Goal: Navigation & Orientation: Find specific page/section

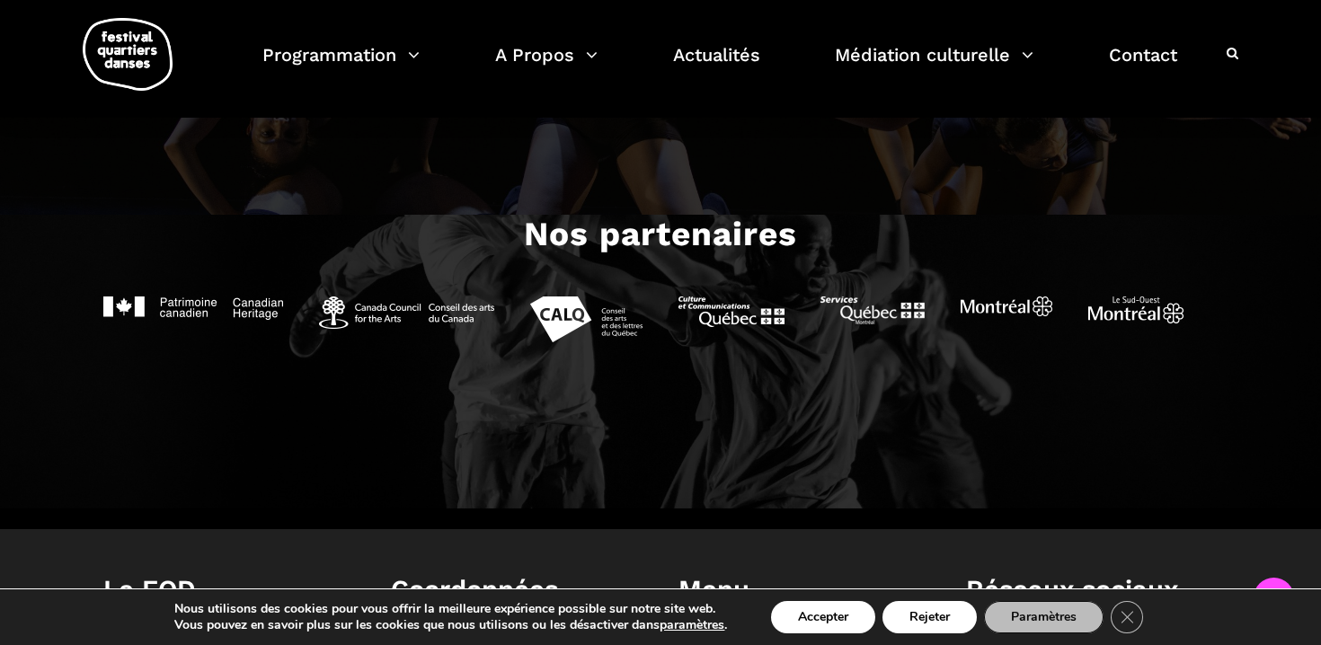
scroll to position [2092, 0]
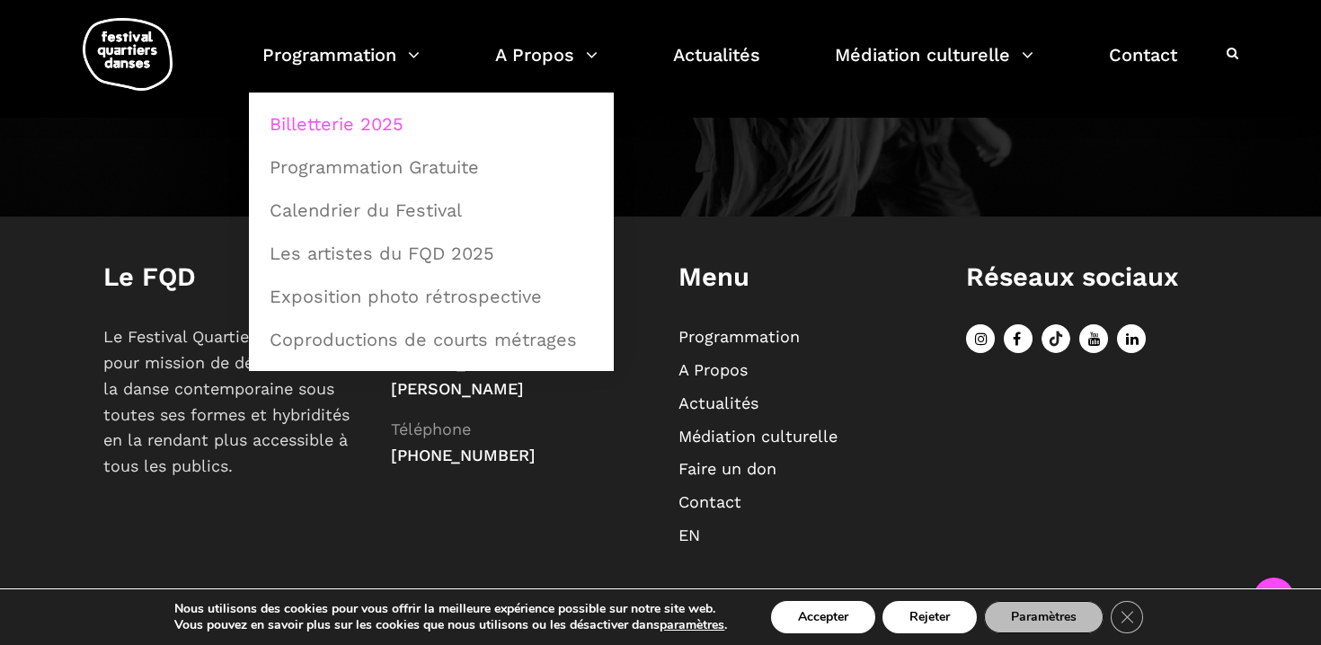
click at [369, 124] on link "Billetterie 2025" at bounding box center [431, 123] width 345 height 41
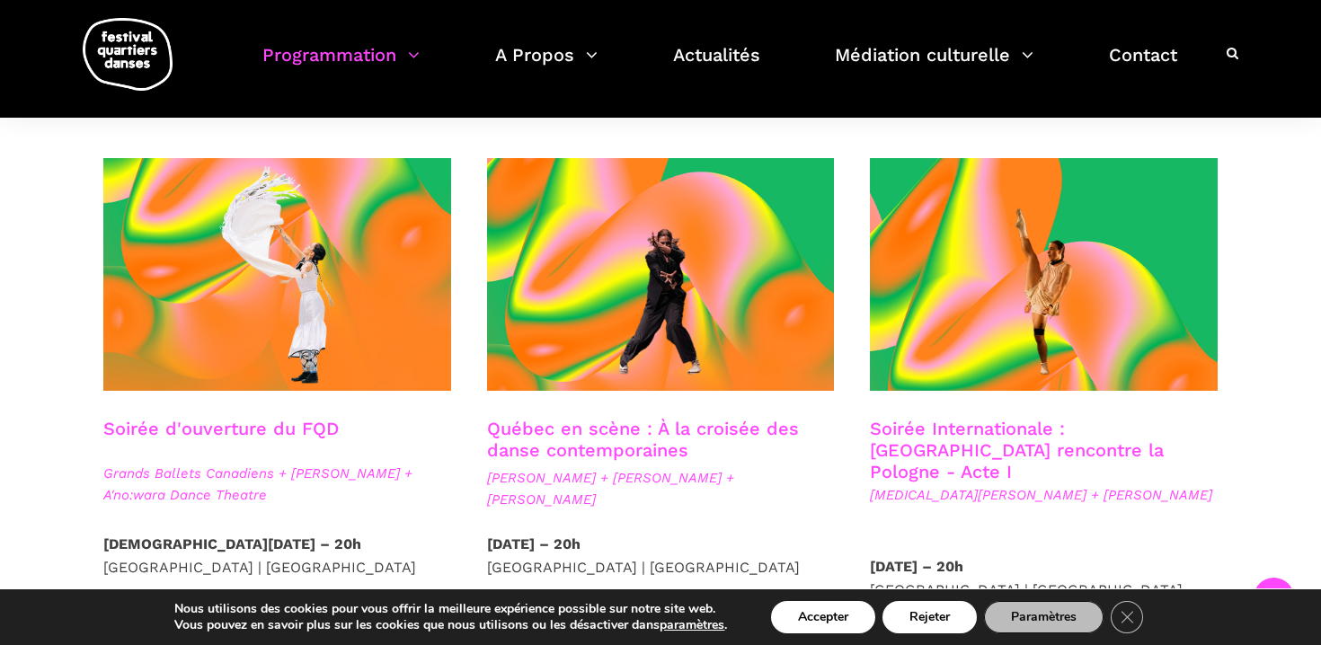
scroll to position [401, 0]
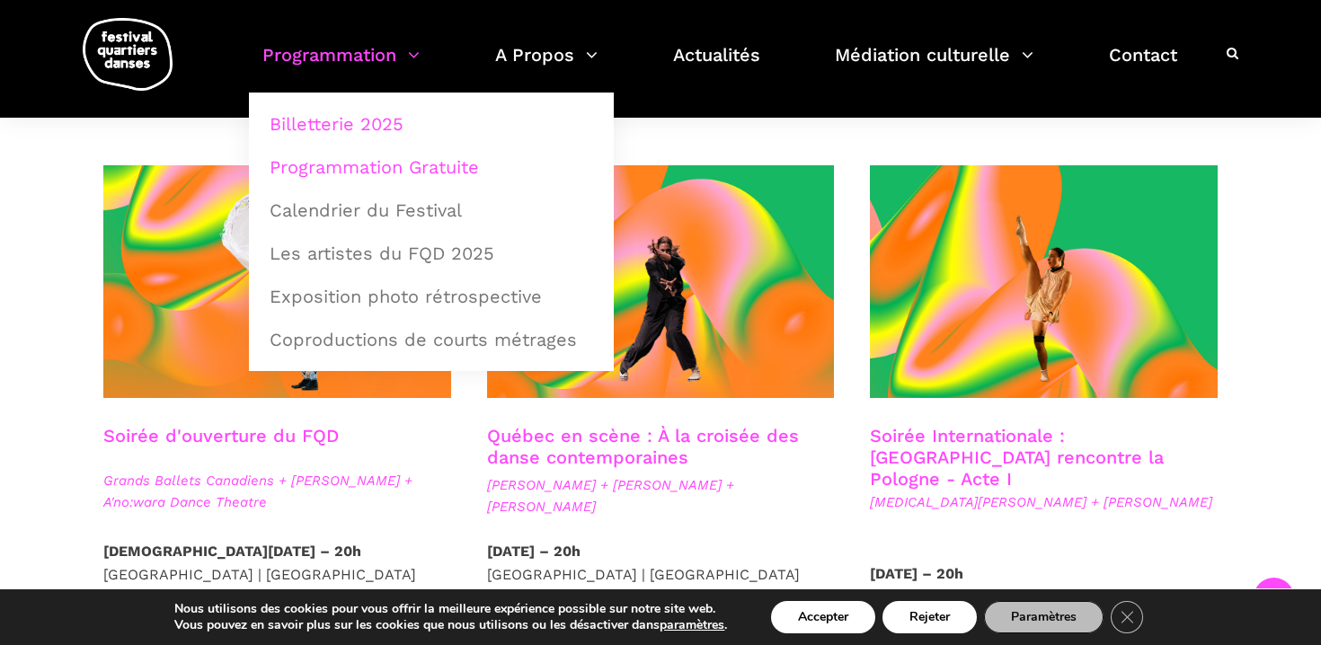
click at [380, 163] on link "Programmation Gratuite" at bounding box center [431, 166] width 345 height 41
